Goal: Task Accomplishment & Management: Complete application form

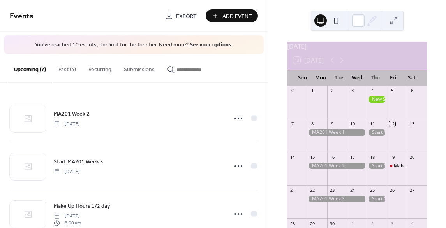
scroll to position [97, 0]
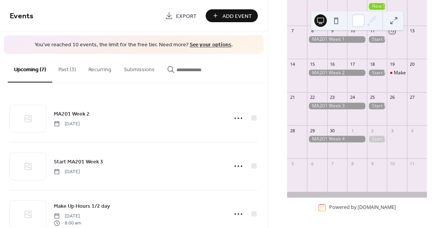
click at [214, 43] on link "See your options" at bounding box center [211, 45] width 42 height 11
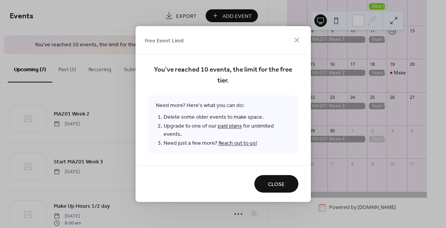
click at [222, 130] on link "paid plans" at bounding box center [230, 126] width 24 height 11
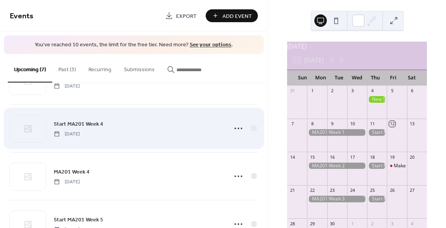
scroll to position [212, 0]
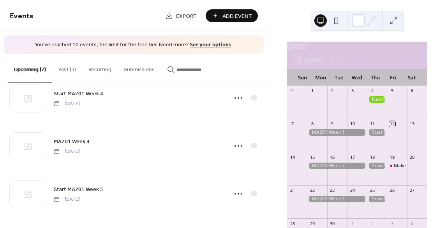
click at [224, 21] on div "Add Event" at bounding box center [232, 15] width 52 height 13
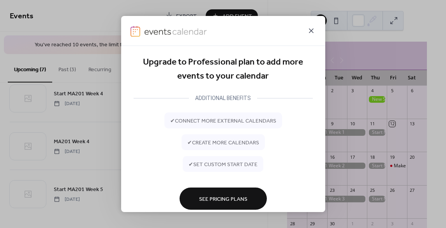
click at [308, 33] on icon at bounding box center [311, 30] width 9 height 9
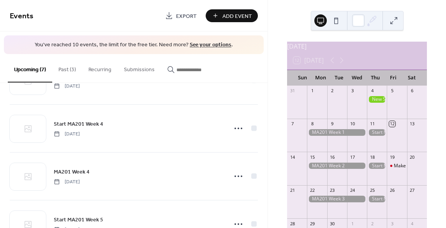
scroll to position [97, 0]
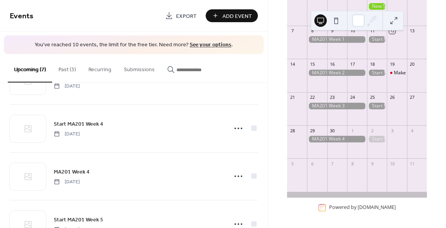
click at [372, 144] on div at bounding box center [377, 146] width 20 height 20
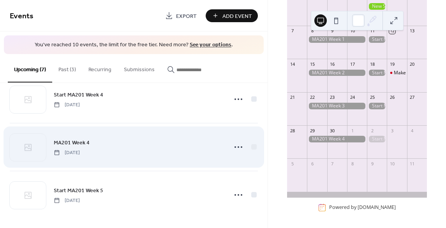
scroll to position [212, 0]
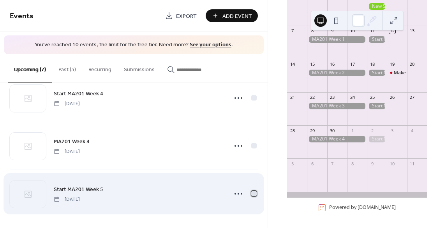
click at [251, 193] on div at bounding box center [253, 193] width 5 height 5
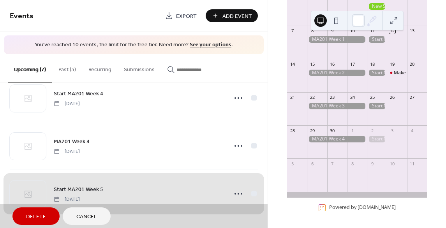
click at [32, 217] on span "Delete" at bounding box center [36, 217] width 20 height 8
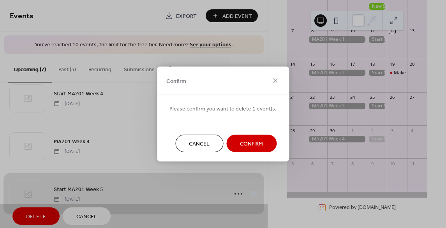
click at [246, 142] on span "Confirm" at bounding box center [251, 144] width 23 height 8
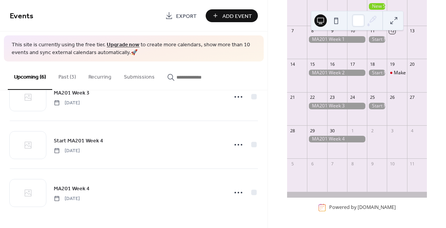
scroll to position [172, 0]
click at [252, 19] on span "Add Event" at bounding box center [238, 16] width 30 height 8
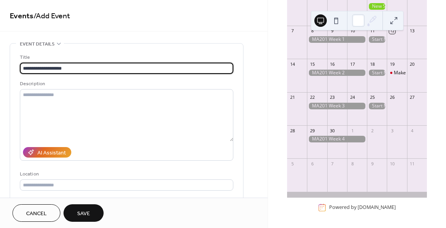
scroll to position [182, 0]
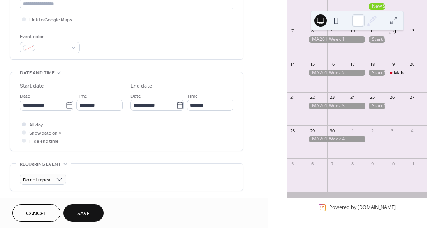
type input "**********"
click at [39, 124] on span "All day" at bounding box center [36, 125] width 14 height 8
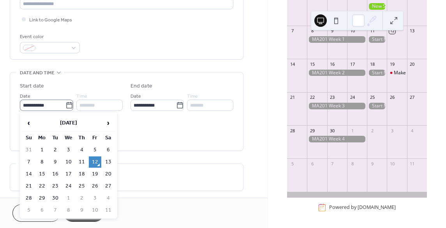
click at [65, 106] on icon at bounding box center [69, 106] width 8 height 8
click at [65, 106] on input "**********" at bounding box center [43, 105] width 46 height 11
click at [44, 200] on td "29" at bounding box center [42, 198] width 12 height 11
type input "**********"
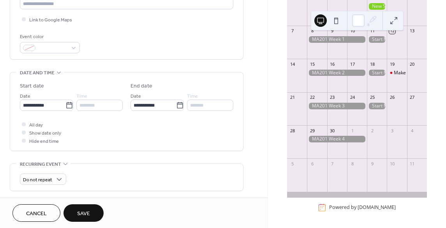
click at [84, 164] on div "•••" at bounding box center [126, 164] width 233 height 1
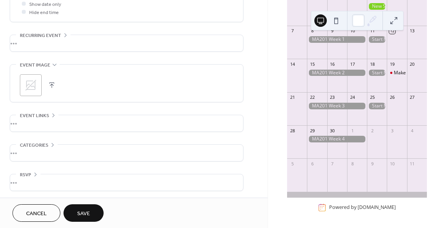
click at [54, 66] on icon at bounding box center [54, 65] width 6 height 6
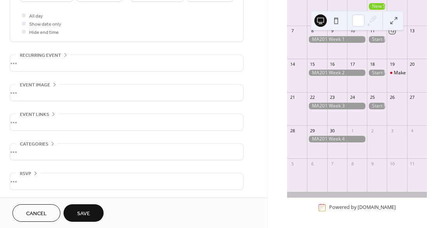
scroll to position [290, 0]
click at [37, 94] on div "•••" at bounding box center [126, 93] width 233 height 16
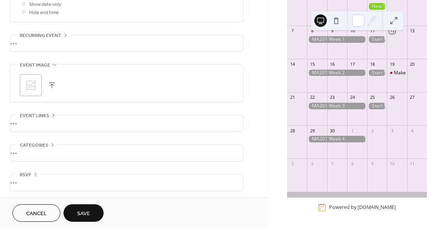
click at [34, 80] on icon at bounding box center [31, 85] width 12 height 12
click at [97, 214] on button "Save" at bounding box center [84, 214] width 40 height 18
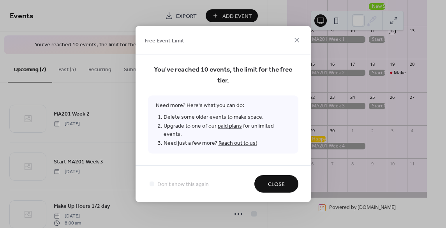
click at [278, 181] on span "Close" at bounding box center [276, 185] width 17 height 8
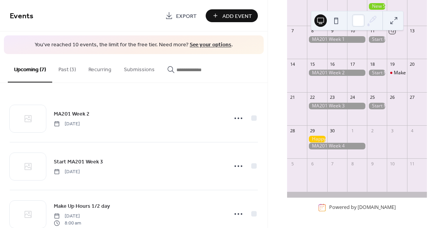
scroll to position [212, 0]
